Goal: Information Seeking & Learning: Learn about a topic

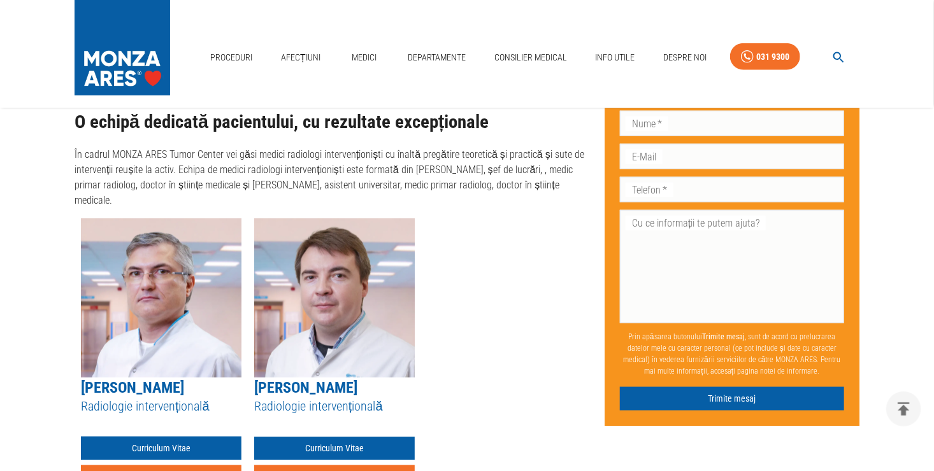
scroll to position [622, 0]
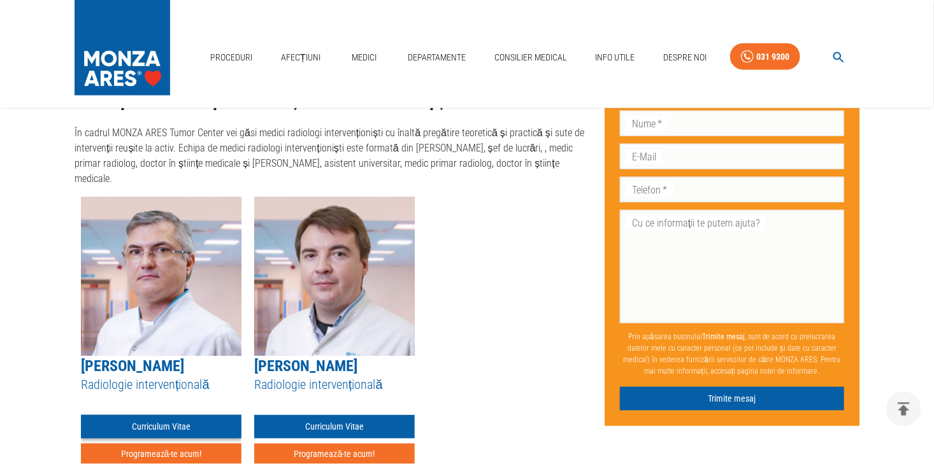
click at [202, 415] on link "Curriculum Vitae" at bounding box center [161, 427] width 160 height 24
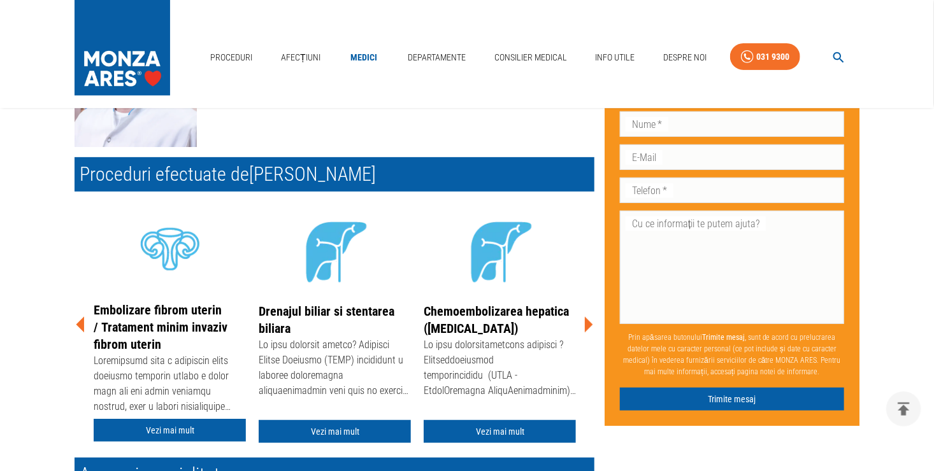
scroll to position [191, 0]
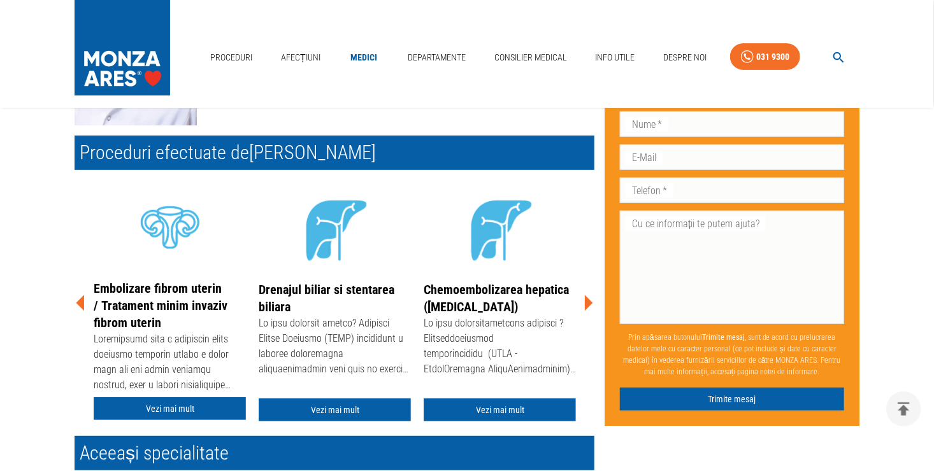
click at [583, 302] on icon at bounding box center [588, 303] width 38 height 38
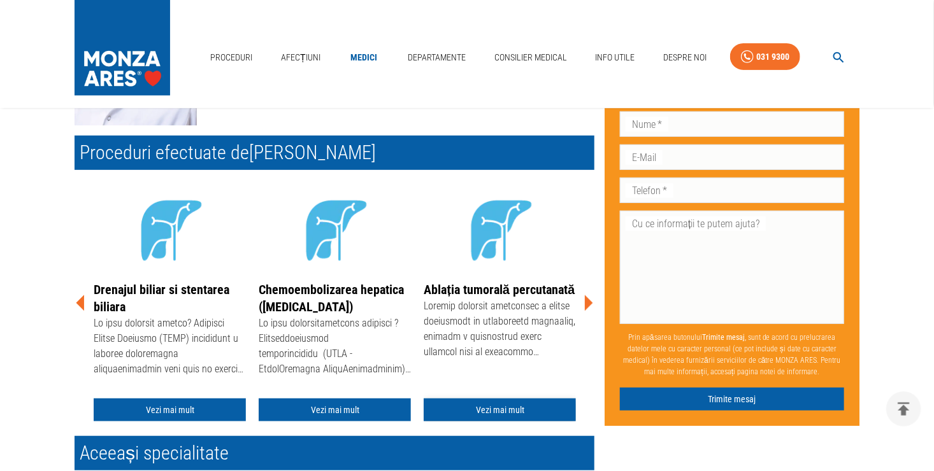
click at [523, 406] on link "Vezi mai mult" at bounding box center [499, 411] width 152 height 24
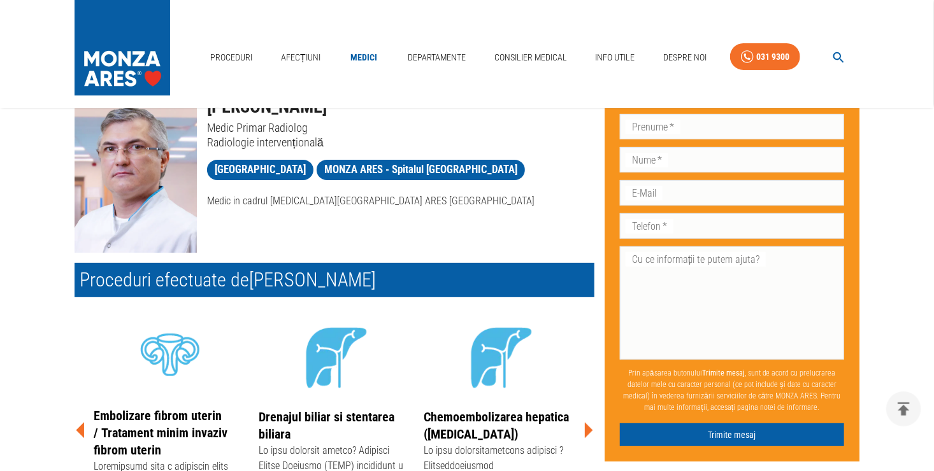
scroll to position [778, 0]
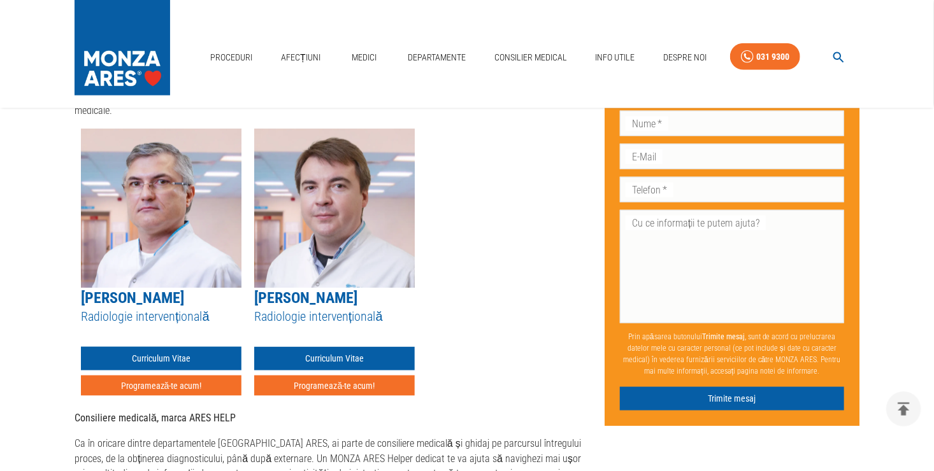
scroll to position [700, 0]
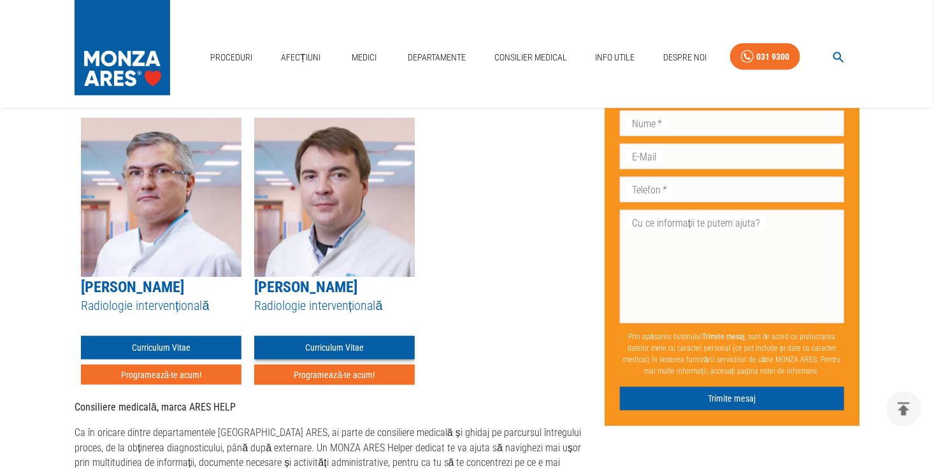
click at [331, 336] on link "Curriculum Vitae" at bounding box center [334, 348] width 160 height 24
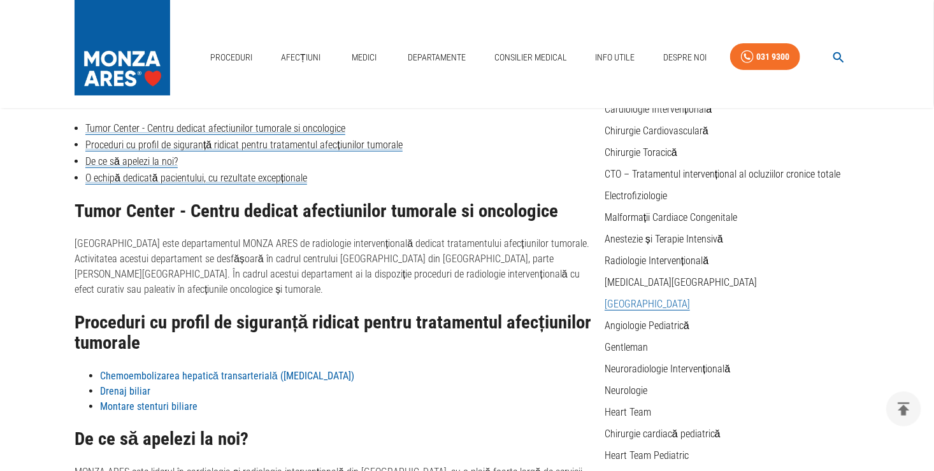
scroll to position [127, 0]
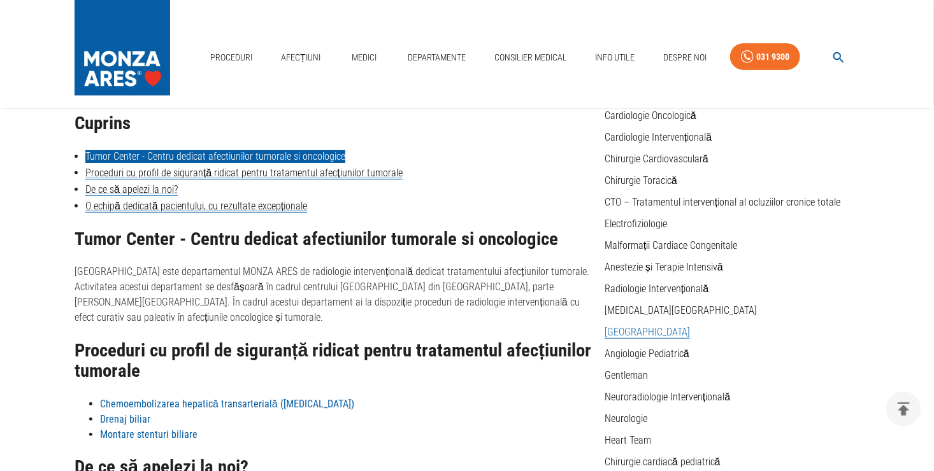
click at [150, 153] on link "Tumor Center - Centru dedicat afectiunilor tumorale si oncologice" at bounding box center [215, 156] width 260 height 13
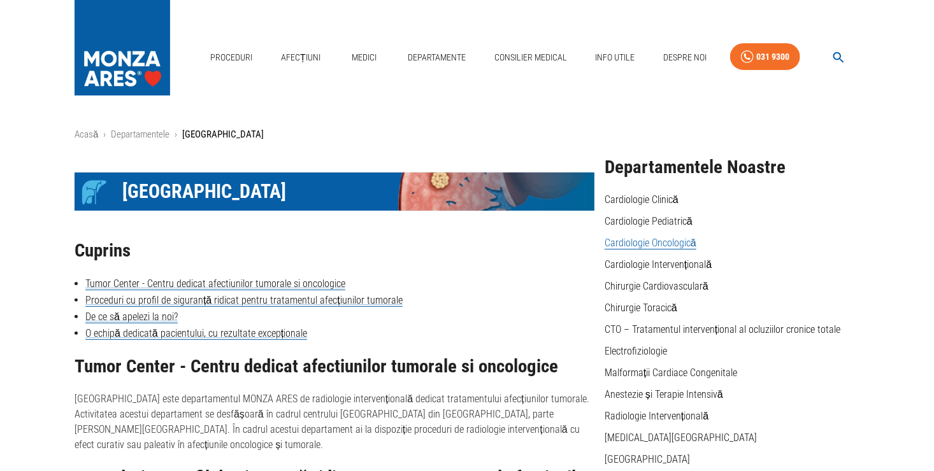
click at [649, 245] on link "Cardiologie Oncologică" at bounding box center [650, 243] width 92 height 13
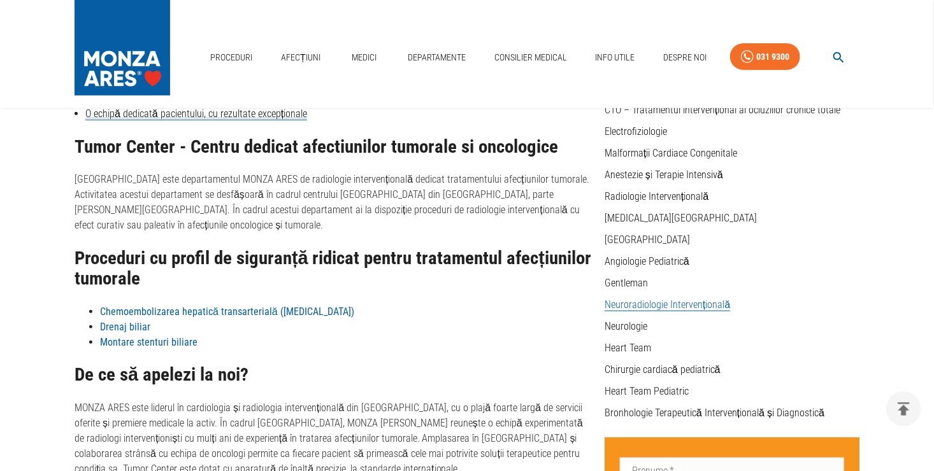
scroll to position [191, 0]
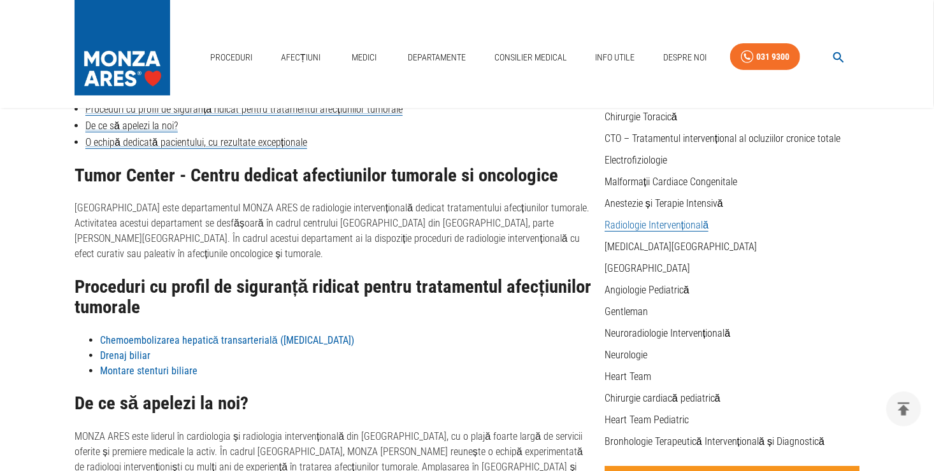
click at [653, 224] on link "Radiologie Intervențională" at bounding box center [656, 225] width 104 height 13
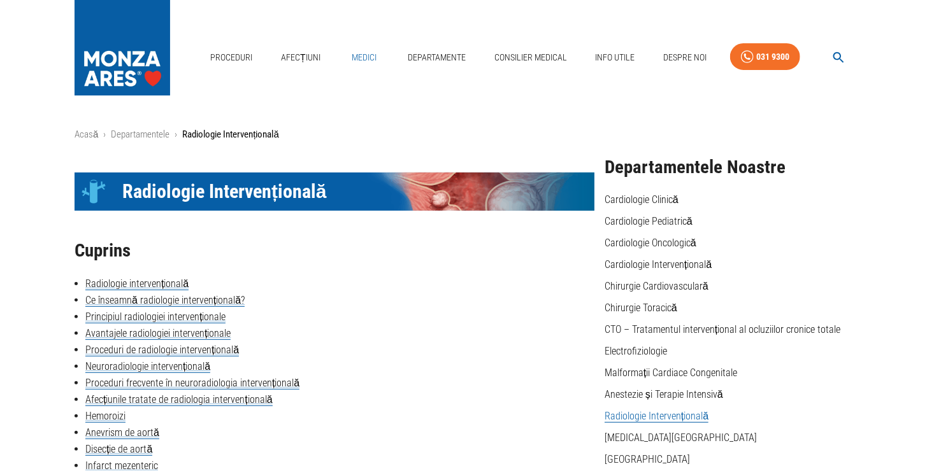
click at [365, 53] on link "Medici" at bounding box center [363, 58] width 41 height 26
click at [295, 53] on link "Afecțiuni" at bounding box center [301, 58] width 50 height 26
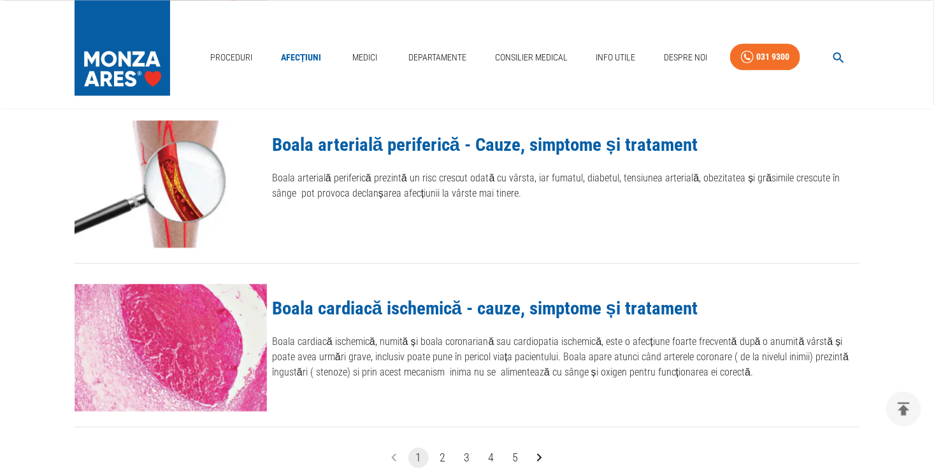
scroll to position [1465, 0]
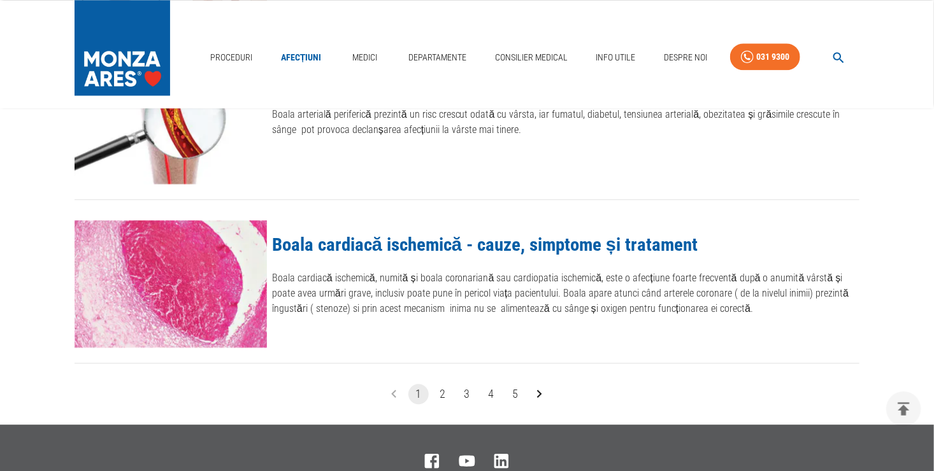
click at [443, 392] on button "2" at bounding box center [442, 394] width 20 height 20
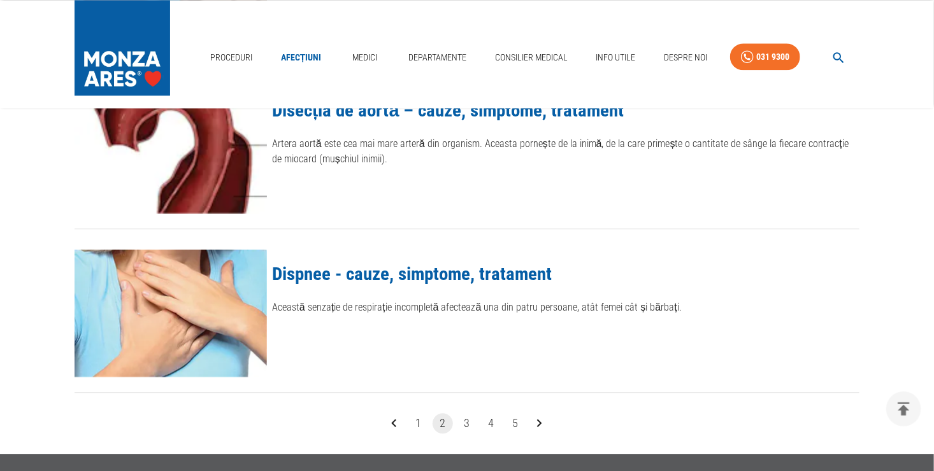
scroll to position [1465, 0]
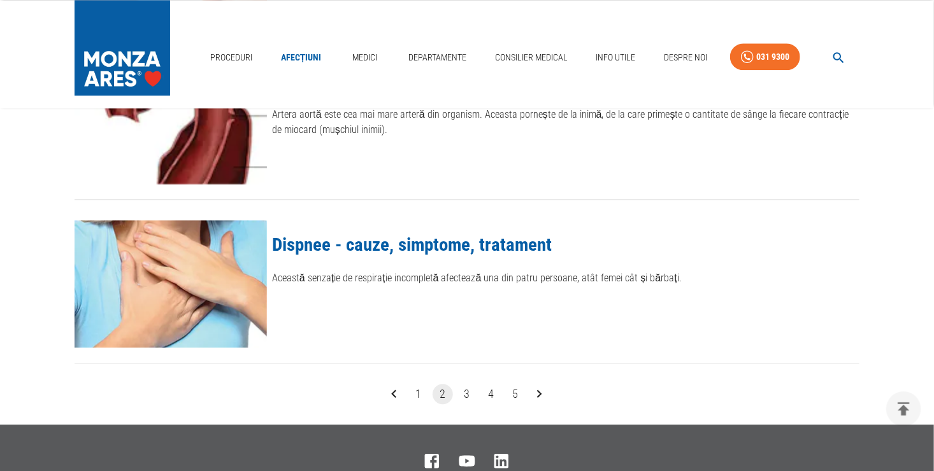
click at [467, 394] on button "3" at bounding box center [467, 394] width 20 height 20
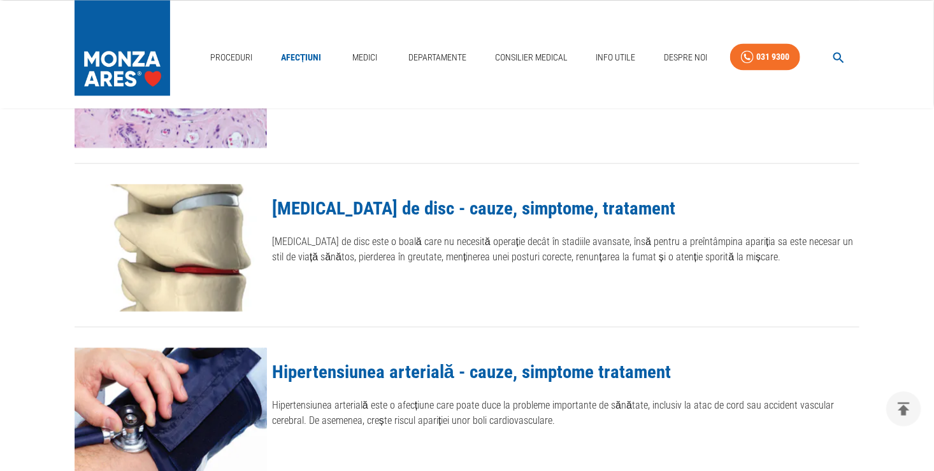
scroll to position [1528, 0]
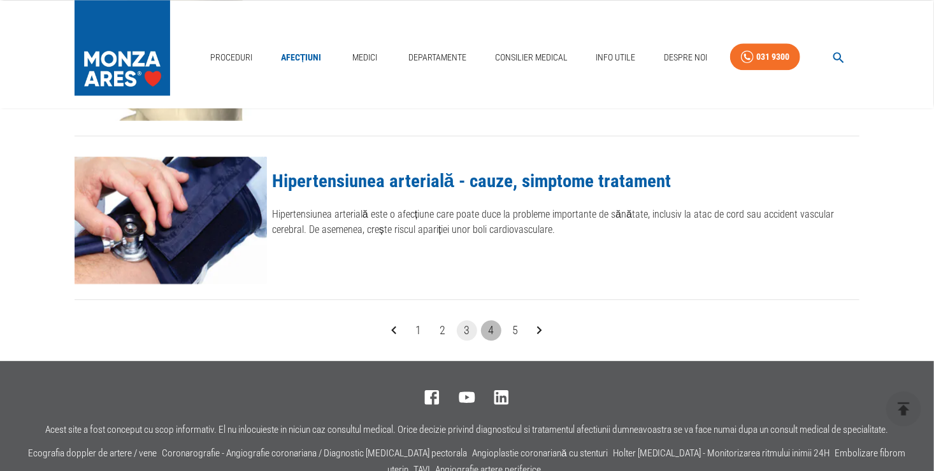
click at [490, 323] on button "4" at bounding box center [491, 330] width 20 height 20
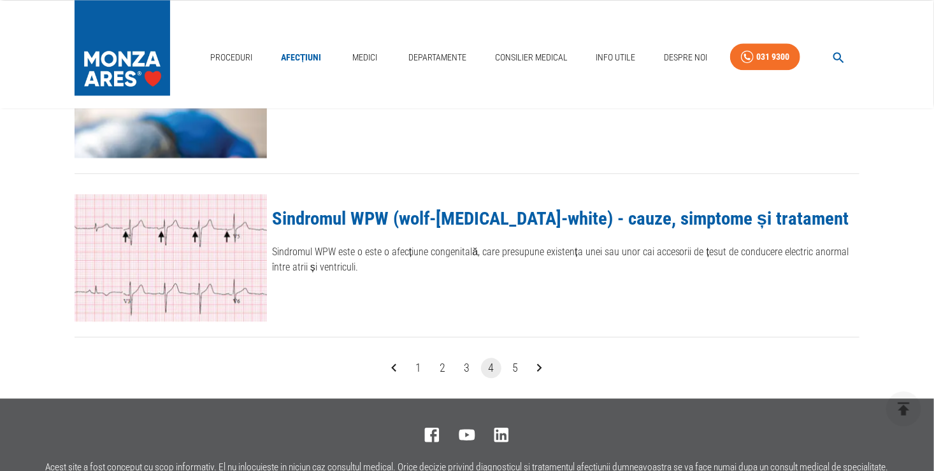
scroll to position [1528, 0]
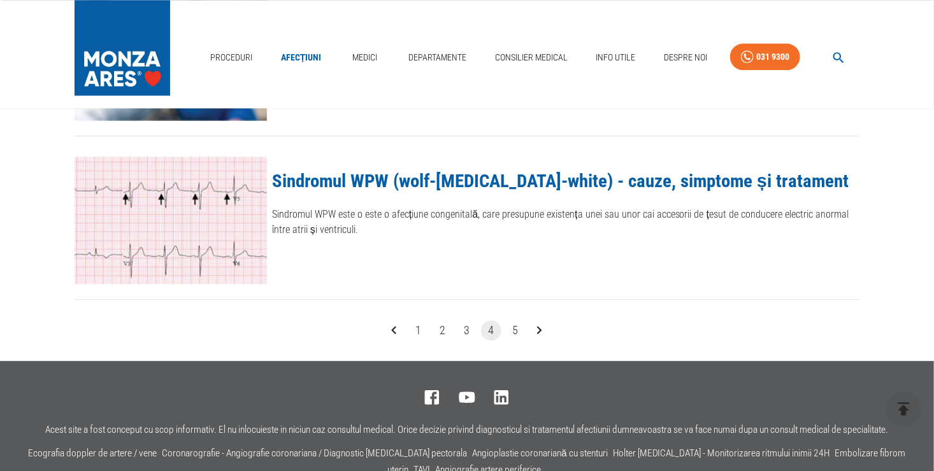
click at [518, 325] on button "5" at bounding box center [515, 330] width 20 height 20
